Goal: Task Accomplishment & Management: Complete application form

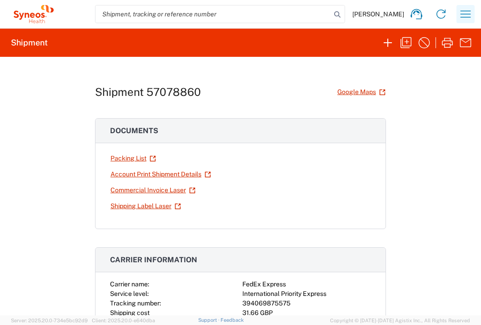
click at [461, 17] on icon "button" at bounding box center [466, 13] width 10 height 7
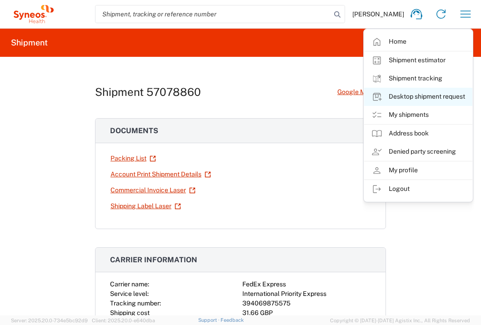
click at [434, 95] on link "Desktop shipment request" at bounding box center [418, 97] width 108 height 18
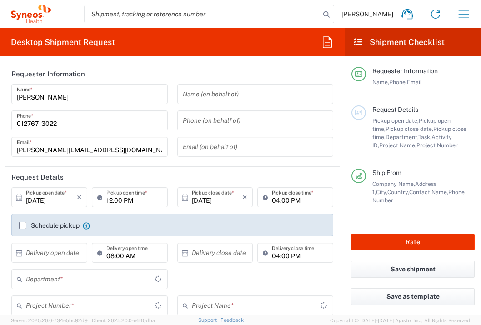
type input "[GEOGRAPHIC_DATA]"
type input "3235"
type input "[GEOGRAPHIC_DATA]"
type input "Syneos Health UK Limited"
click at [61, 250] on input "text" at bounding box center [51, 253] width 51 height 16
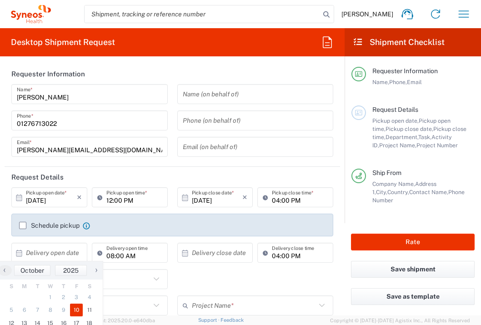
click at [76, 307] on span "10" at bounding box center [76, 310] width 13 height 13
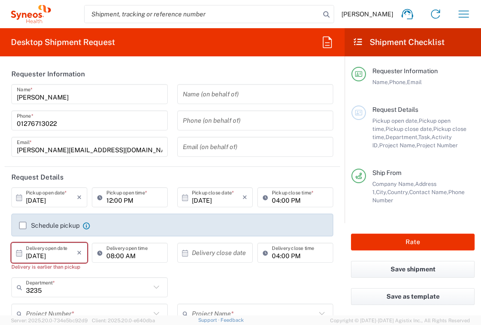
click at [66, 252] on input "[DATE]" at bounding box center [51, 253] width 51 height 16
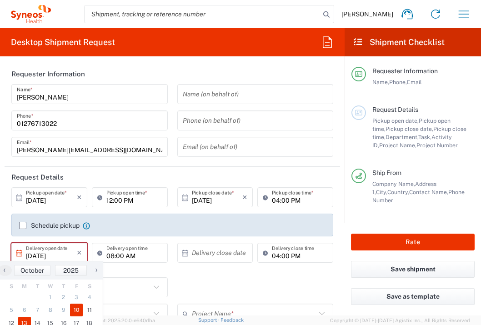
click at [26, 322] on span "13" at bounding box center [24, 323] width 13 height 13
type input "[DATE]"
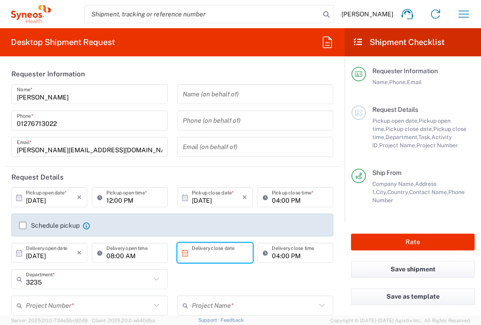
click at [212, 251] on input "text" at bounding box center [217, 253] width 51 height 16
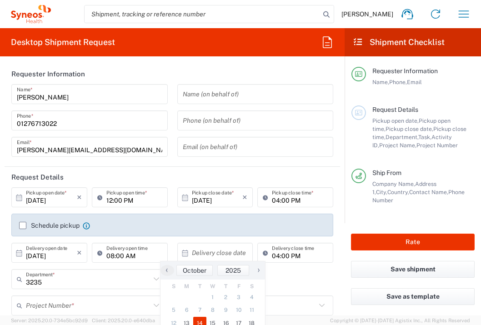
click at [200, 321] on span "14" at bounding box center [199, 323] width 13 height 13
type input "[DATE]"
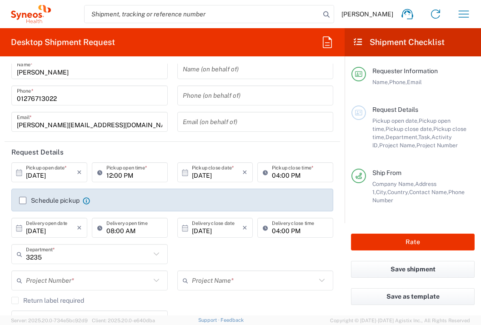
scroll to position [25, 0]
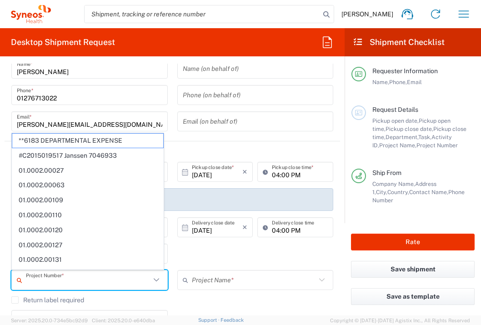
click at [109, 278] on input "text" at bounding box center [88, 280] width 125 height 16
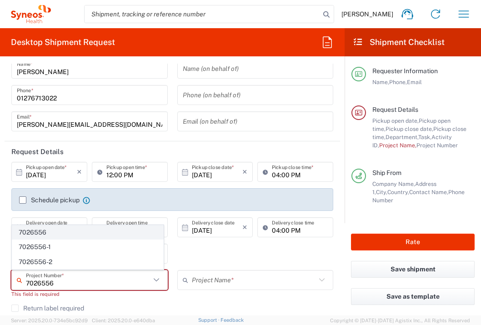
type input "7026556"
click at [138, 233] on span "7026556" at bounding box center [87, 232] width 151 height 14
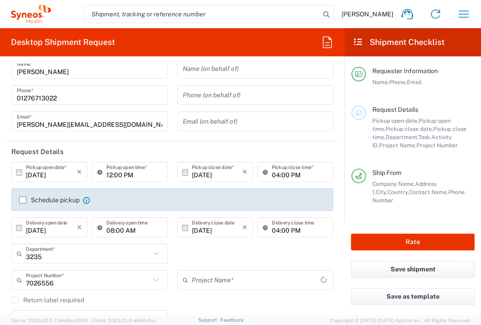
type input "Daiichi 7026556"
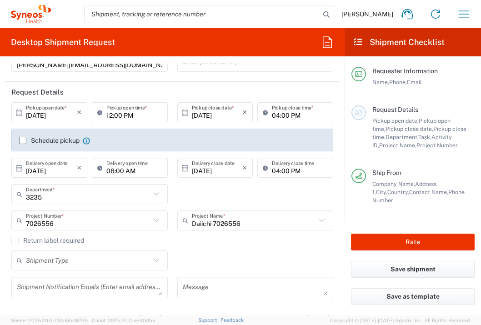
scroll to position [163, 0]
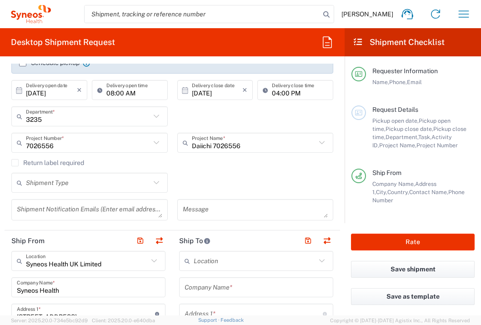
click at [250, 284] on input "text" at bounding box center [256, 288] width 143 height 16
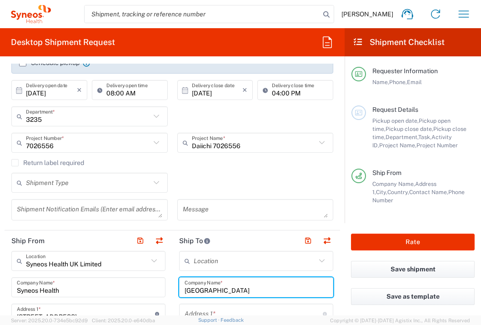
type input "[GEOGRAPHIC_DATA]"
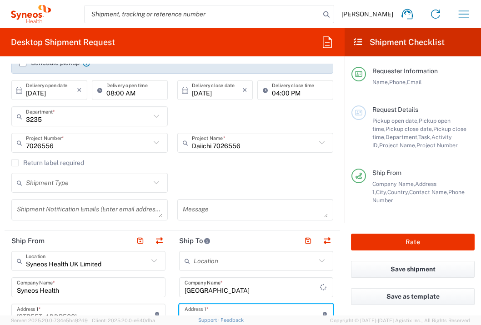
scroll to position [169, 0]
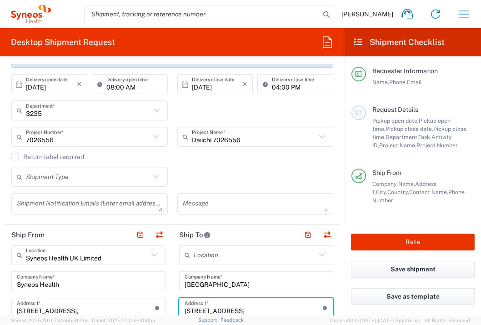
type input "[STREET_ADDRESS]"
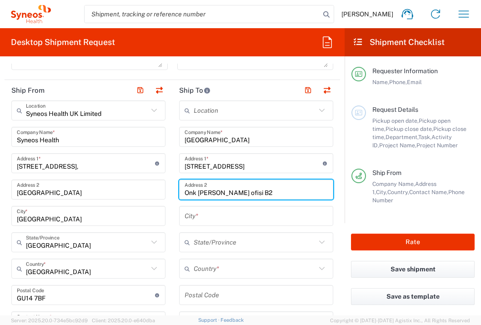
click at [227, 191] on input "Onk [PERSON_NAME] ofisi B2" at bounding box center [256, 190] width 143 height 16
click at [301, 191] on input "Onk Hast Klin Arast ofisi B2" at bounding box center [256, 190] width 143 height 16
type input "Onk Hast Klin Arast ofisi B2 Mescid kar"
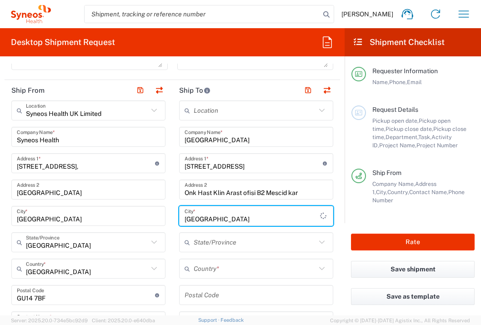
type input "[GEOGRAPHIC_DATA]"
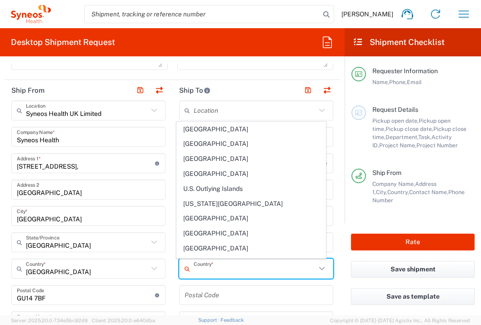
scroll to position [3371, 0]
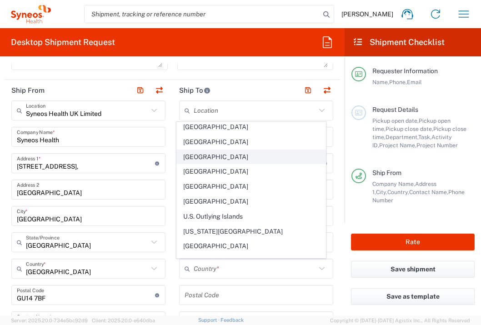
click at [239, 150] on span "[GEOGRAPHIC_DATA]" at bounding box center [251, 157] width 149 height 14
type input "[GEOGRAPHIC_DATA]"
type input "Sender/Shipper"
type input "Delivery Duty Paid"
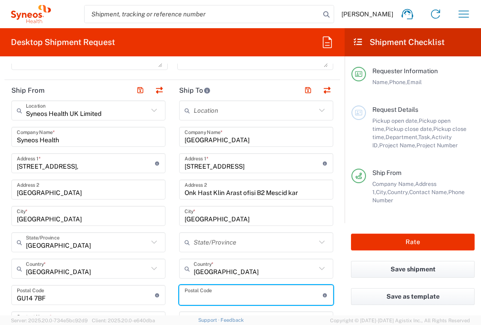
click at [242, 293] on input "undefined" at bounding box center [254, 295] width 138 height 16
type input "06800"
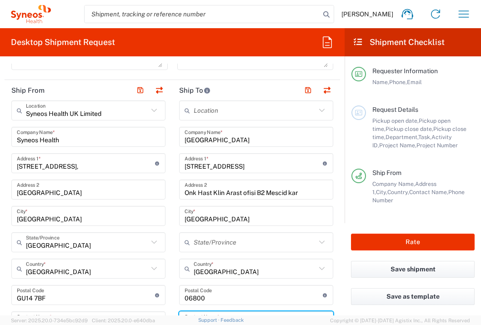
scroll to position [327, 0]
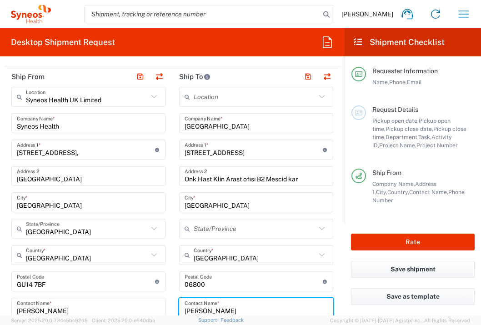
type input "[PERSON_NAME]"
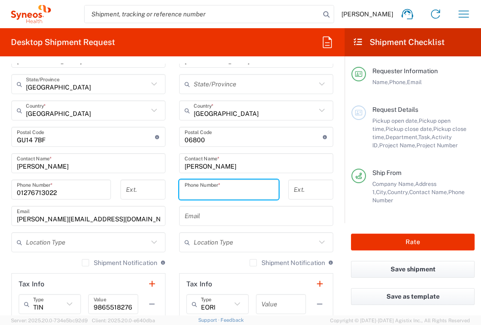
type input "_"
type input "[PHONE_NUMBER]"
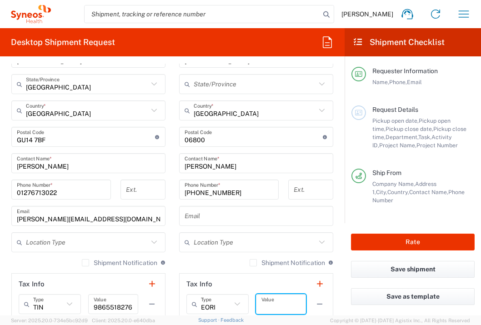
click at [264, 307] on input "text" at bounding box center [280, 304] width 39 height 16
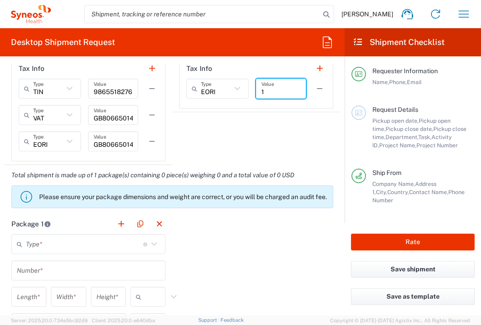
scroll to position [714, 0]
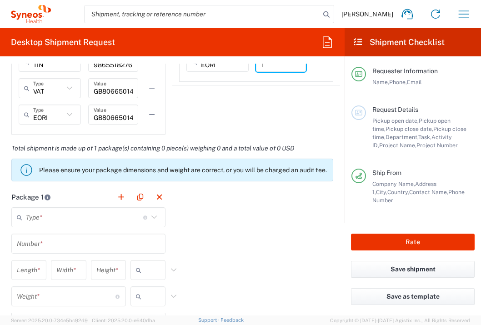
type input "1"
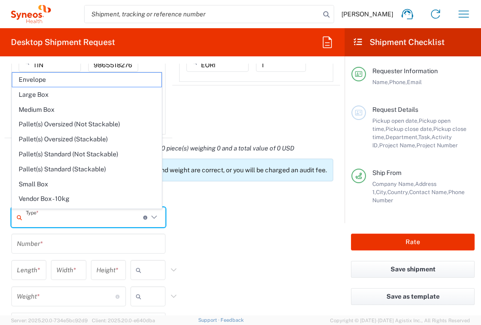
click at [107, 224] on input "text" at bounding box center [84, 218] width 117 height 16
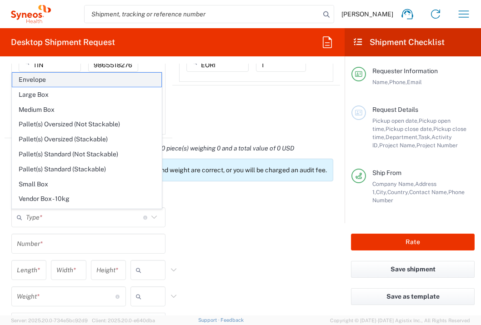
click at [79, 83] on span "Envelope" at bounding box center [86, 80] width 149 height 14
type input "Envelope"
type input "1"
type input "9.5"
type input "12.5"
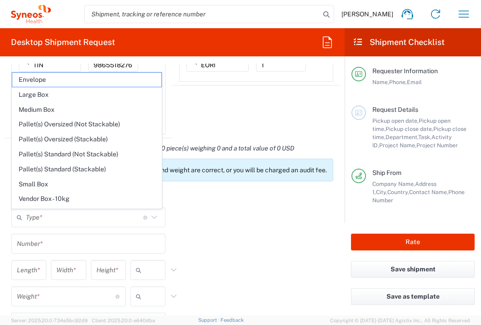
type input "0.25"
type input "in"
type input "0.45"
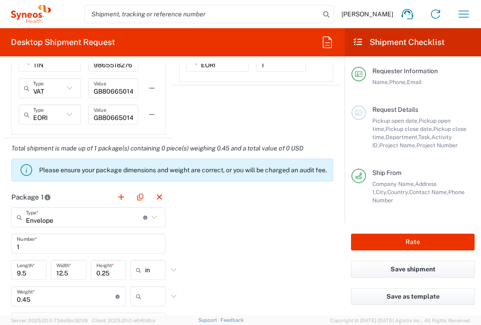
click at [148, 294] on input "text" at bounding box center [156, 296] width 23 height 15
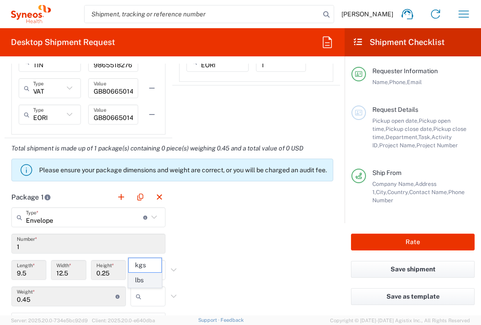
click at [150, 282] on span "lbs" at bounding box center [145, 280] width 32 height 14
type input "lbs"
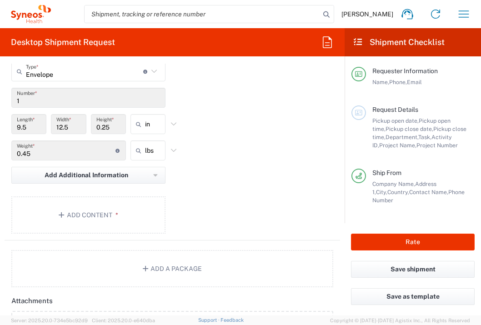
scroll to position [861, 0]
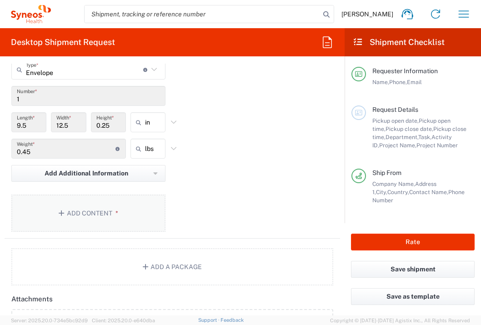
click at [140, 206] on button "Add Content *" at bounding box center [88, 213] width 154 height 37
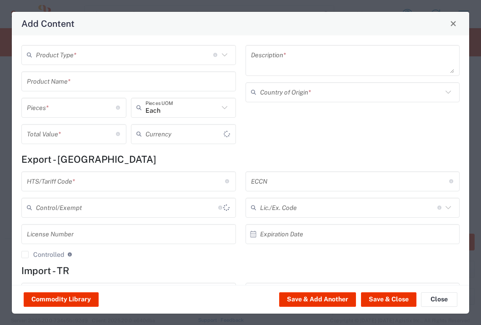
type input "US Dollar"
click at [114, 60] on input "text" at bounding box center [124, 55] width 177 height 16
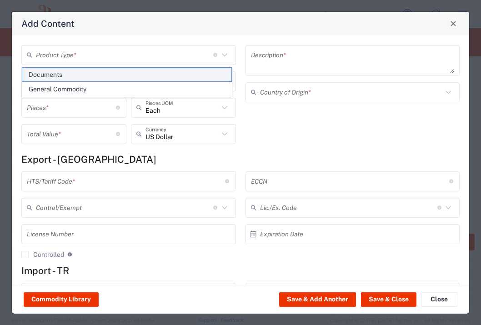
click at [112, 75] on span "Documents" at bounding box center [126, 75] width 209 height 14
type input "Documents"
type input "1"
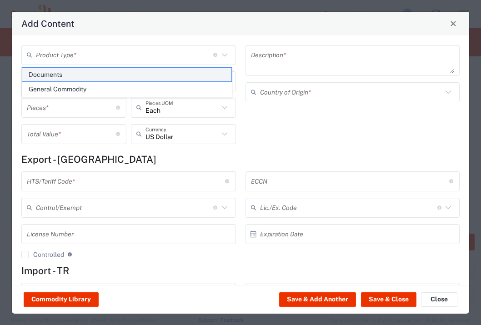
type textarea "Documents"
type input "[GEOGRAPHIC_DATA]"
type input "0000.00.0000"
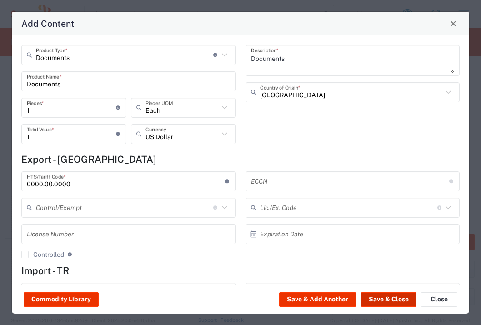
click at [368, 298] on button "Save & Close" at bounding box center [388, 299] width 55 height 15
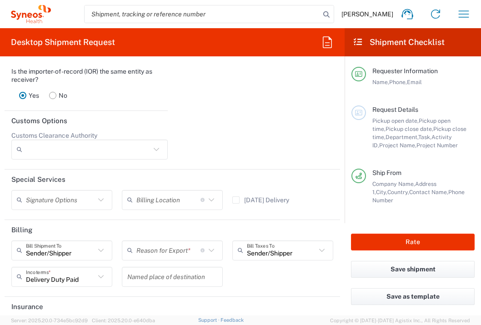
scroll to position [1235, 0]
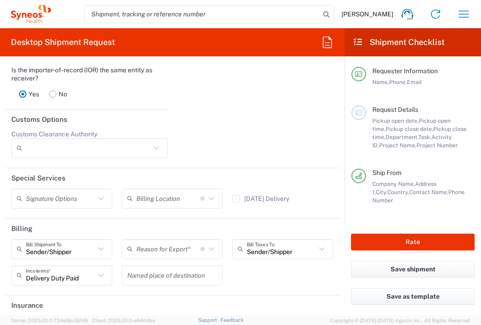
click at [187, 257] on input "text" at bounding box center [168, 249] width 64 height 16
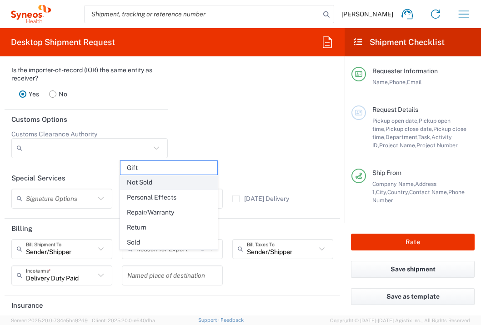
click at [167, 181] on span "Not Sold" at bounding box center [168, 182] width 97 height 14
type input "Not Sold"
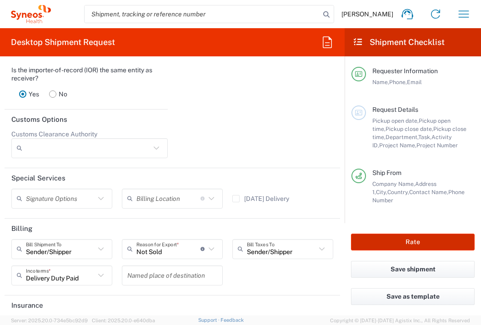
click at [388, 243] on button "Rate" at bounding box center [413, 242] width 124 height 17
type input "7026556"
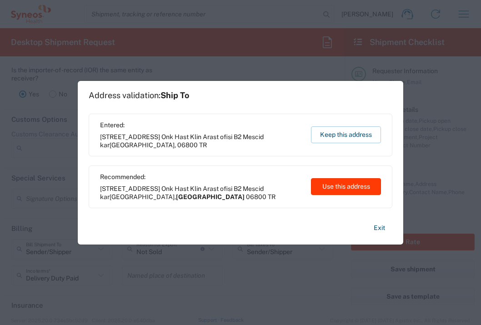
click at [350, 182] on button "Use this address" at bounding box center [346, 186] width 70 height 17
type input "[GEOGRAPHIC_DATA]"
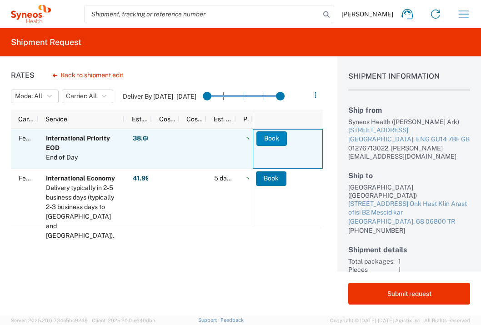
click at [266, 136] on button "Book" at bounding box center [271, 138] width 30 height 15
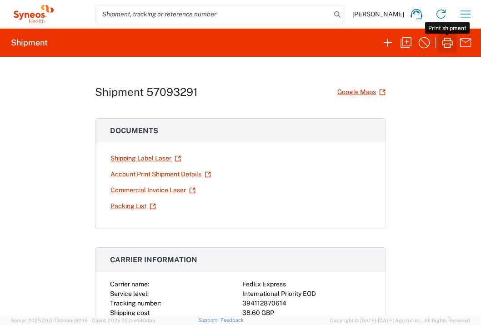
click at [448, 42] on icon "button" at bounding box center [447, 42] width 15 height 15
